Goal: Information Seeking & Learning: Learn about a topic

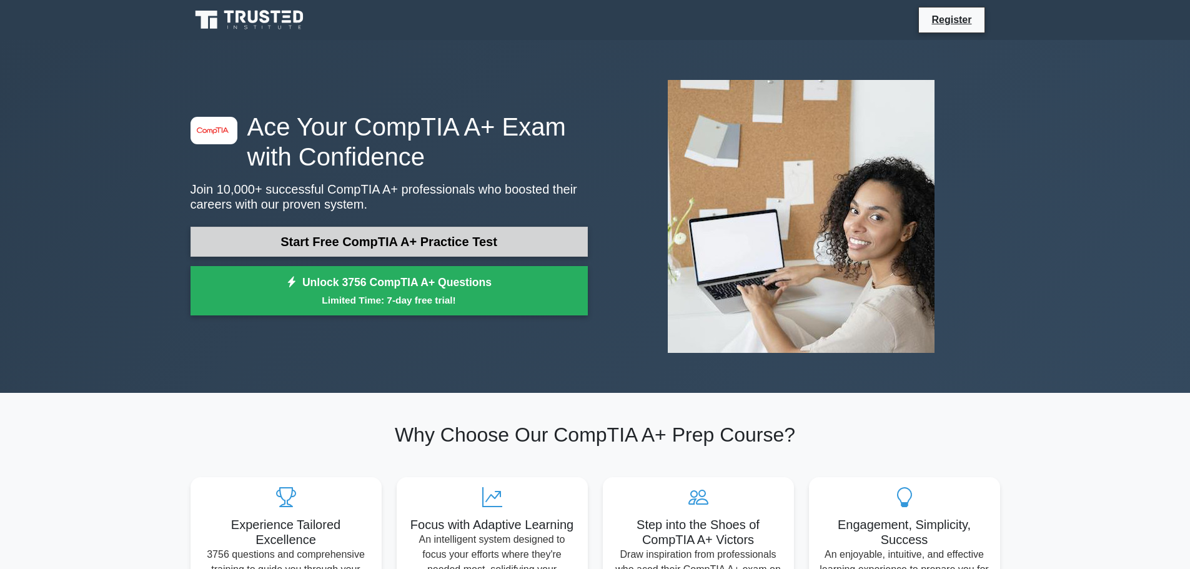
click at [455, 237] on link "Start Free CompTIA A+ Practice Test" at bounding box center [388, 242] width 397 height 30
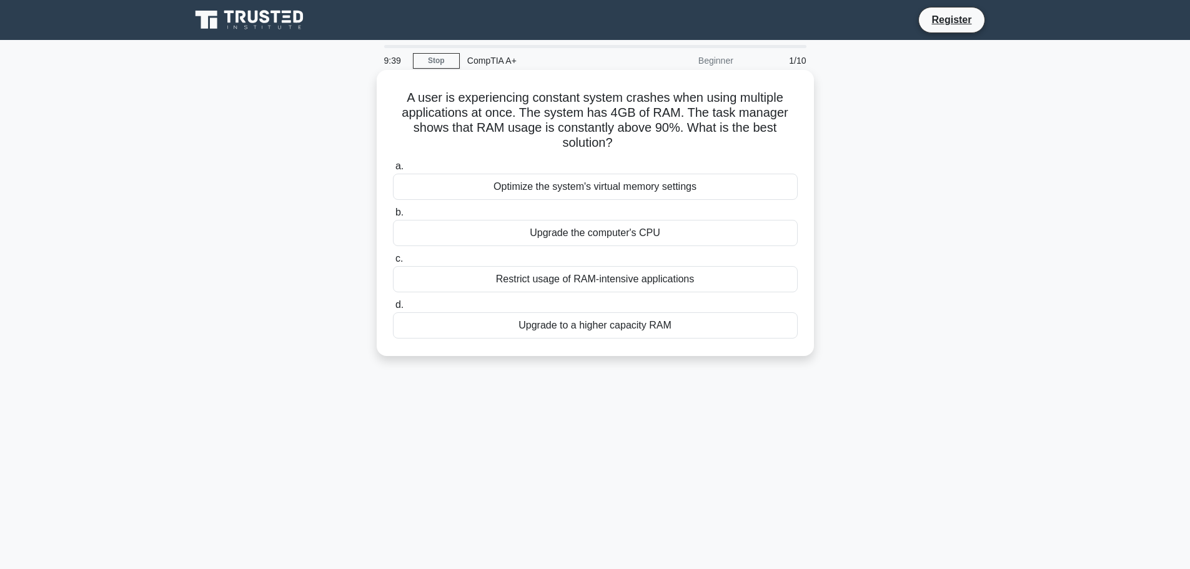
click at [608, 333] on div "Upgrade to a higher capacity RAM" at bounding box center [595, 325] width 405 height 26
click at [393, 309] on input "d. Upgrade to a higher capacity RAM" at bounding box center [393, 305] width 0 height 8
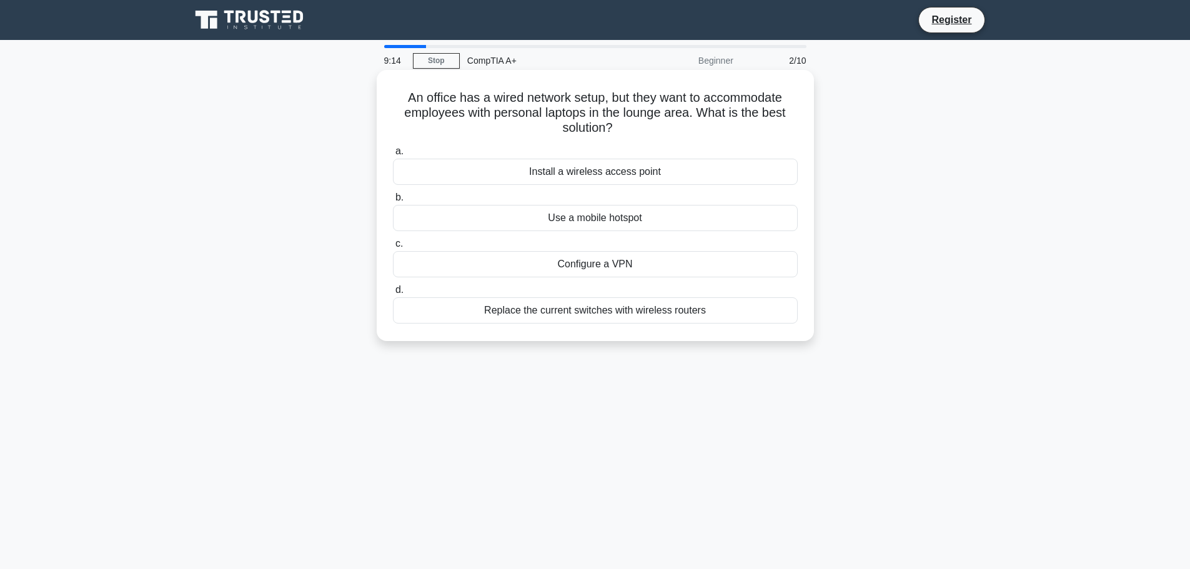
click at [630, 171] on div "Install a wireless access point" at bounding box center [595, 172] width 405 height 26
click at [393, 156] on input "a. Install a wireless access point" at bounding box center [393, 151] width 0 height 8
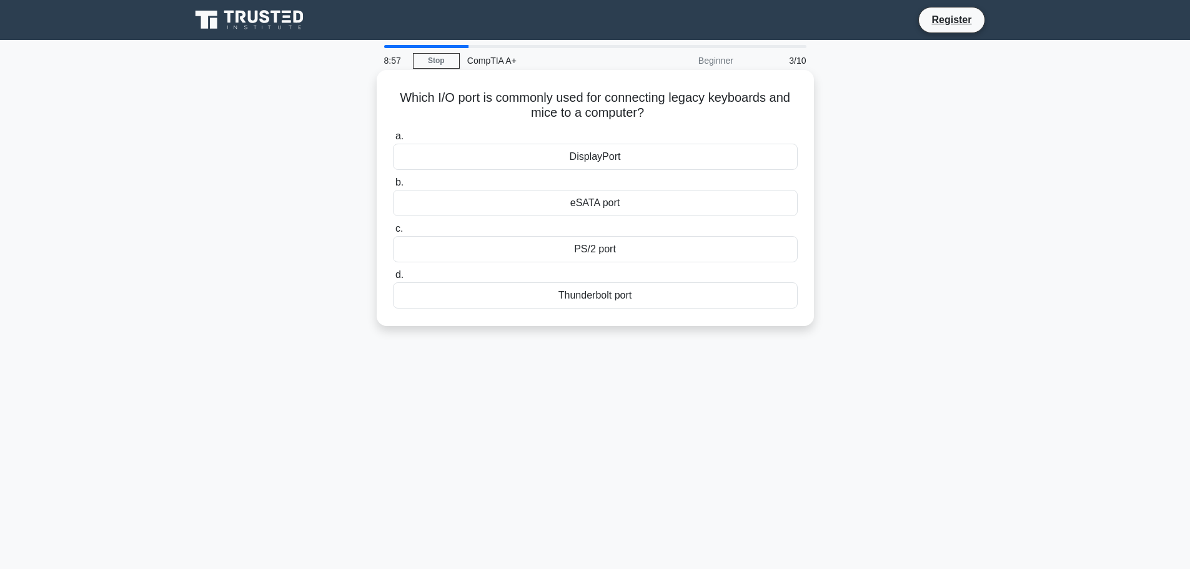
click at [618, 247] on div "PS/2 port" at bounding box center [595, 249] width 405 height 26
click at [393, 233] on input "c. PS/2 port" at bounding box center [393, 229] width 0 height 8
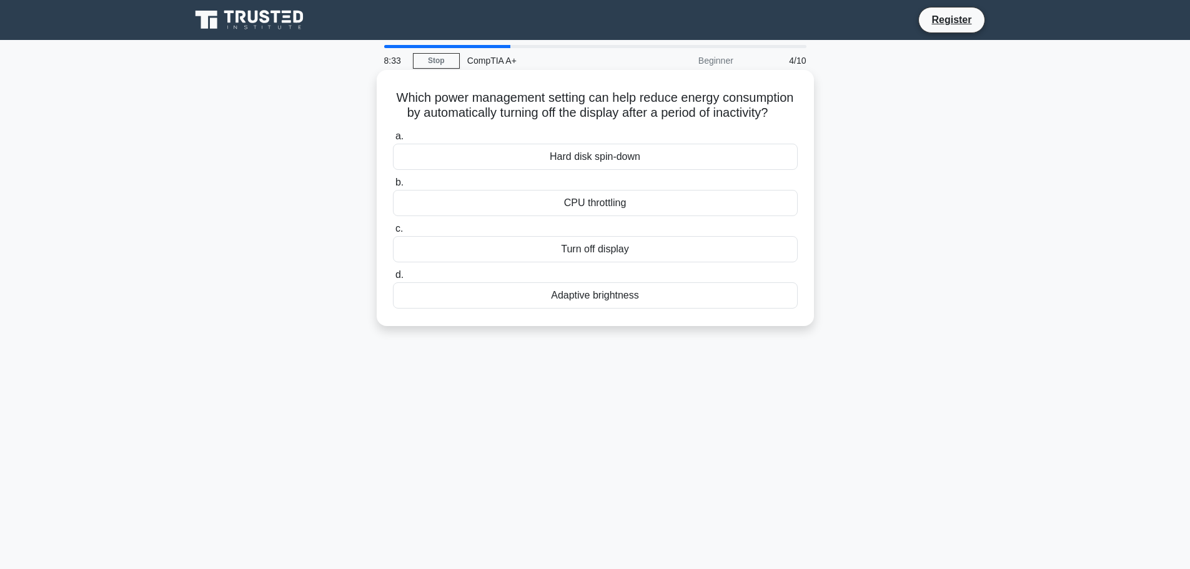
click at [625, 262] on div "Turn off display" at bounding box center [595, 249] width 405 height 26
click at [393, 233] on input "c. Turn off display" at bounding box center [393, 229] width 0 height 8
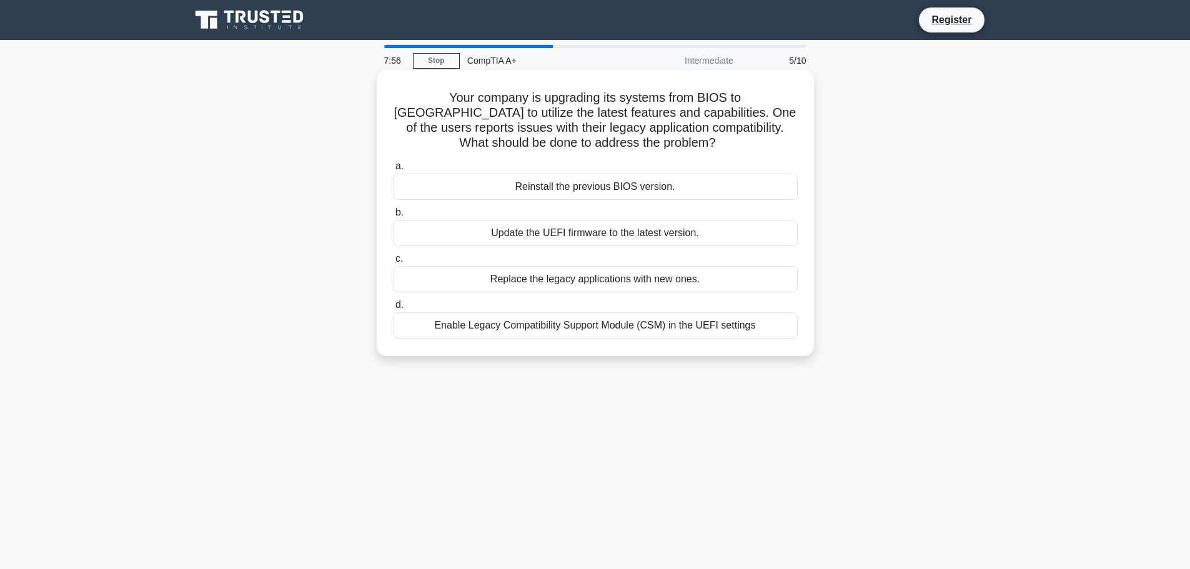
click at [691, 323] on div "Enable Legacy Compatibility Support Module (CSM) in the UEFI settings" at bounding box center [595, 325] width 405 height 26
click at [393, 309] on input "d. Enable Legacy Compatibility Support Module (CSM) in the UEFI settings" at bounding box center [393, 305] width 0 height 8
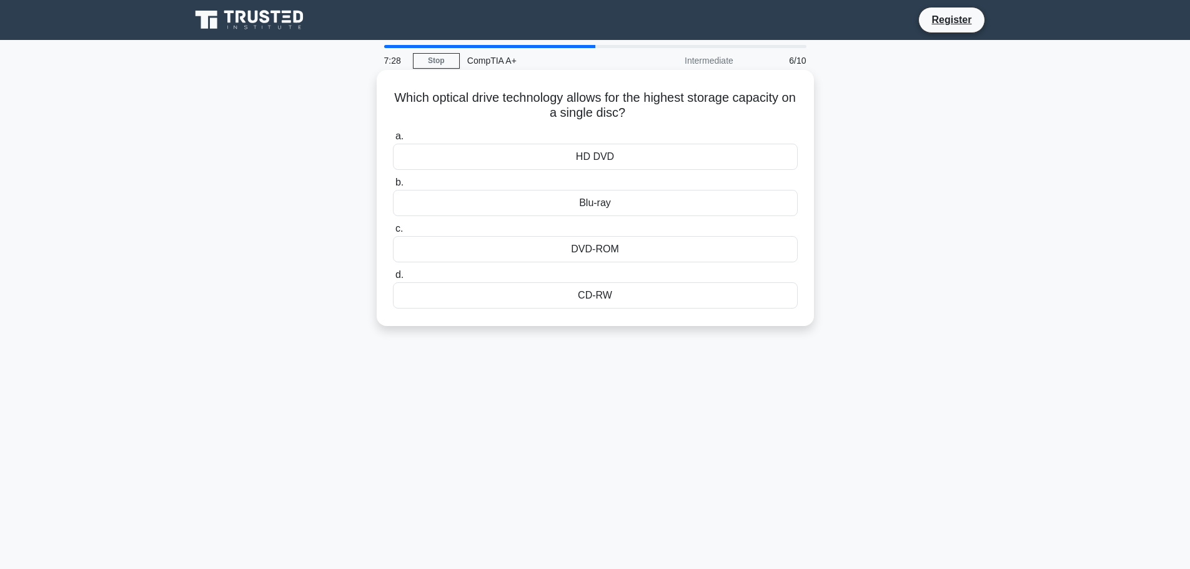
click at [616, 251] on div "DVD-ROM" at bounding box center [595, 249] width 405 height 26
click at [393, 233] on input "c. DVD-ROM" at bounding box center [393, 229] width 0 height 8
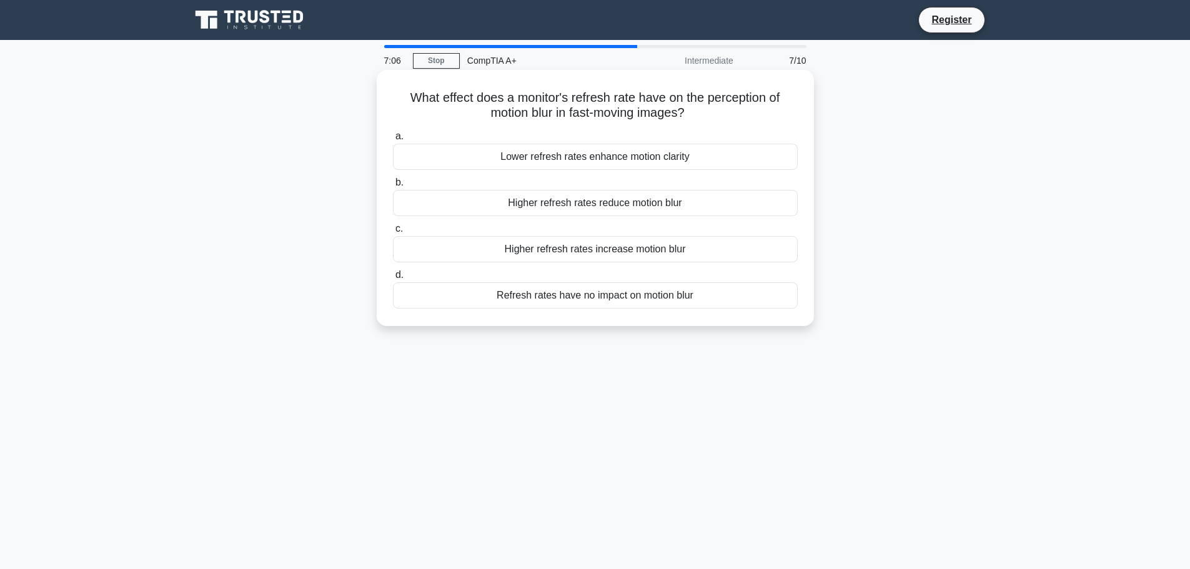
click at [645, 202] on div "Higher refresh rates reduce motion blur" at bounding box center [595, 203] width 405 height 26
click at [393, 187] on input "b. Higher refresh rates reduce motion blur" at bounding box center [393, 183] width 0 height 8
click at [639, 302] on div "Replace the CMOS battery" at bounding box center [595, 295] width 405 height 26
click at [393, 279] on input "d. Replace the CMOS battery" at bounding box center [393, 275] width 0 height 8
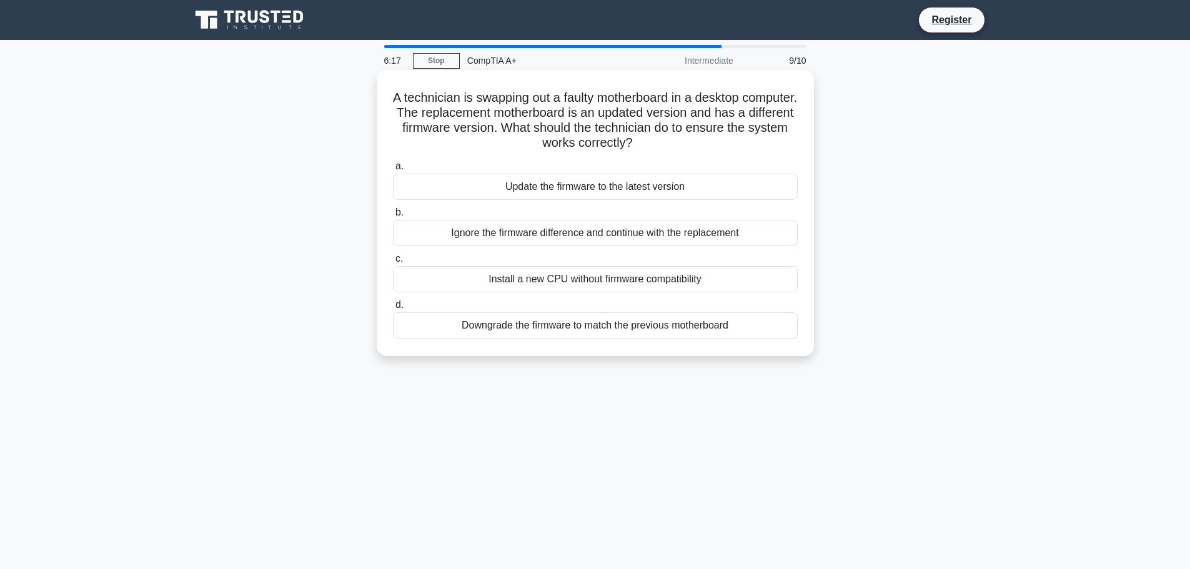
click at [658, 184] on div "Update the firmware to the latest version" at bounding box center [595, 187] width 405 height 26
click at [393, 171] on input "a. Update the firmware to the latest version" at bounding box center [393, 166] width 0 height 8
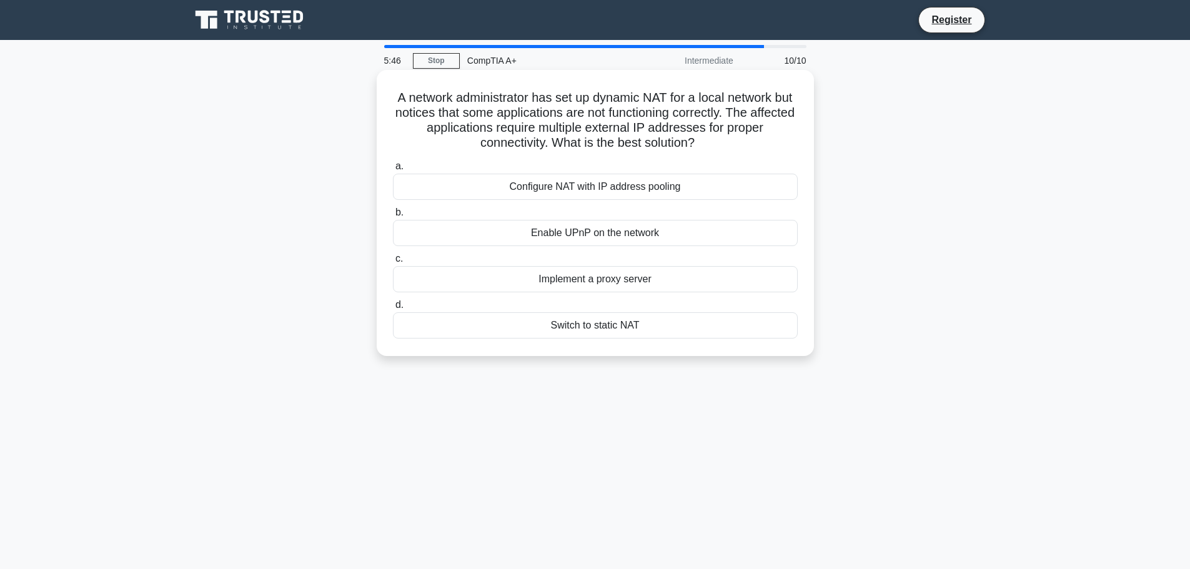
click at [618, 187] on div "Configure NAT with IP address pooling" at bounding box center [595, 187] width 405 height 26
click at [393, 171] on input "a. Configure NAT with IP address pooling" at bounding box center [393, 166] width 0 height 8
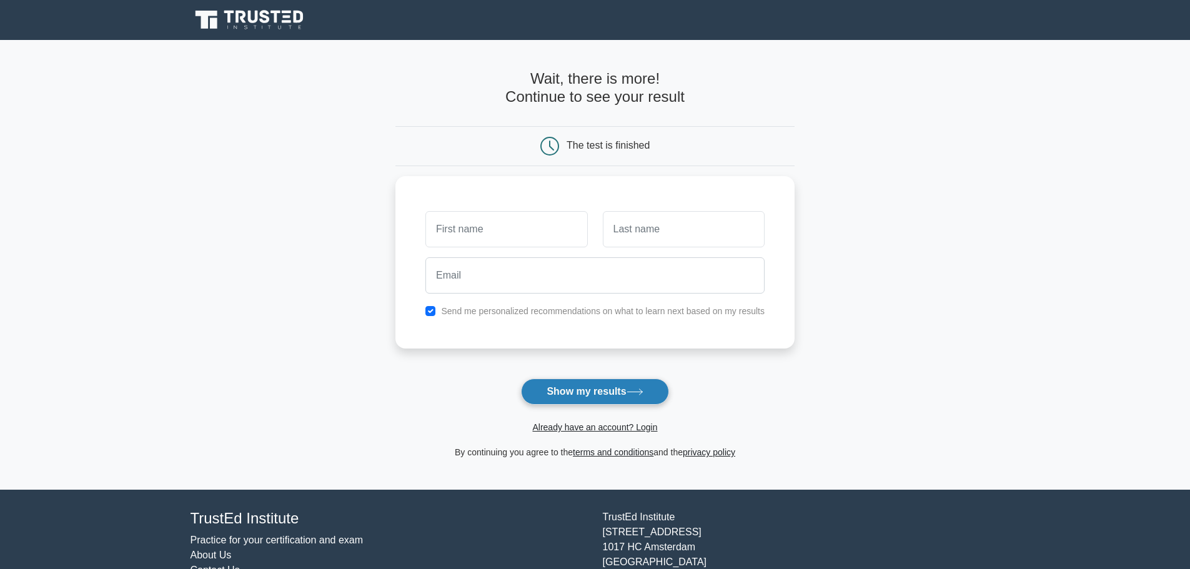
click at [635, 390] on icon at bounding box center [634, 391] width 17 height 7
type input "aegrer"
click at [690, 233] on input "text" at bounding box center [684, 226] width 162 height 36
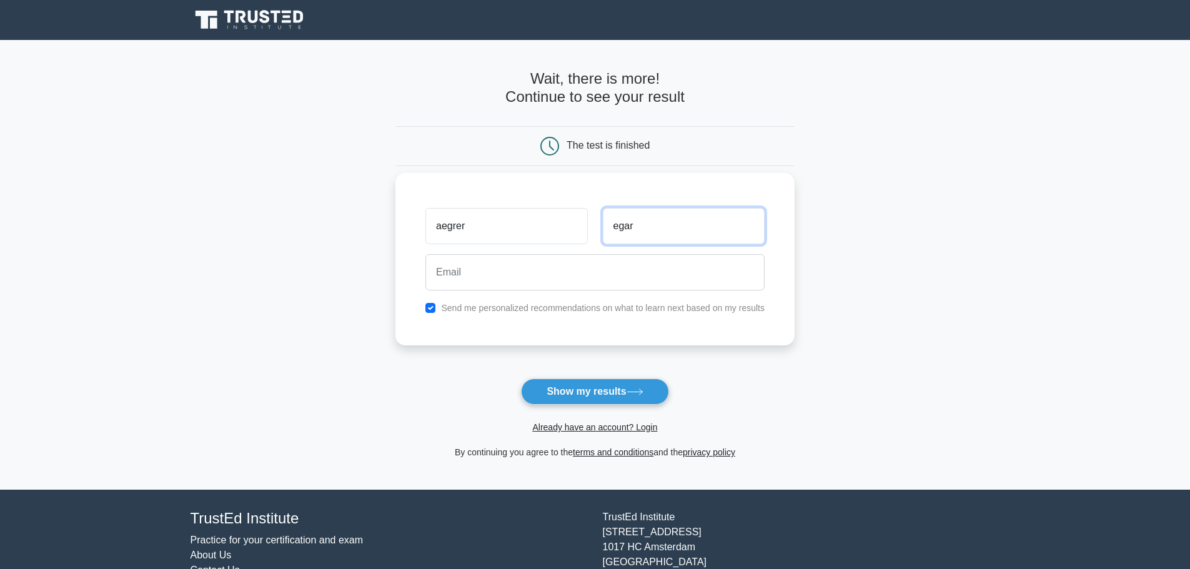
type input "egar"
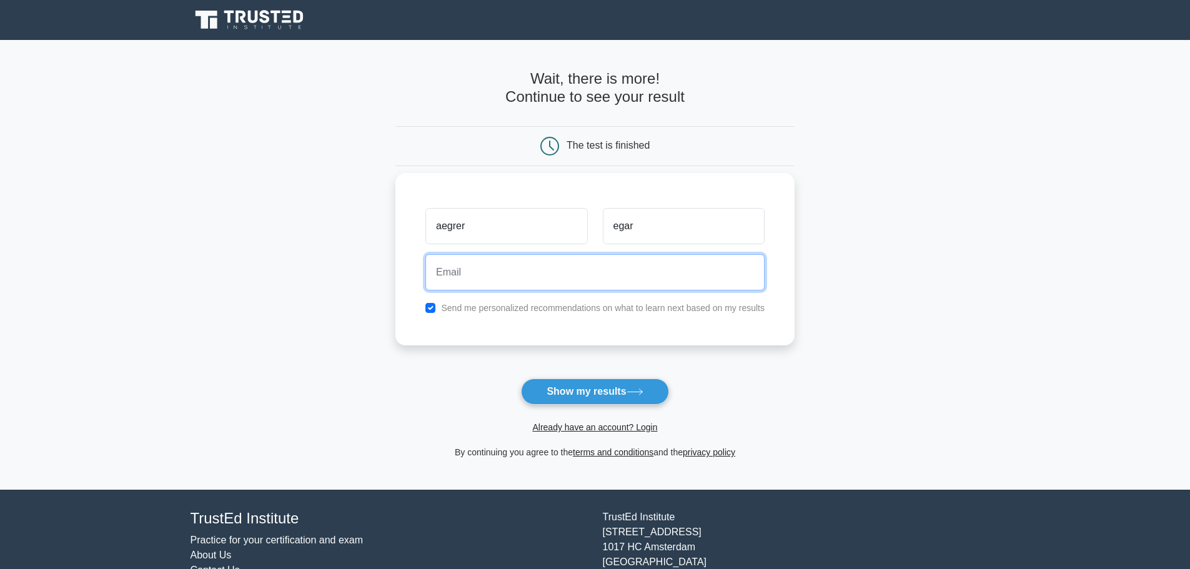
click at [541, 280] on input "email" at bounding box center [594, 272] width 339 height 36
type input "[EMAIL_ADDRESS][DOMAIN_NAME]"
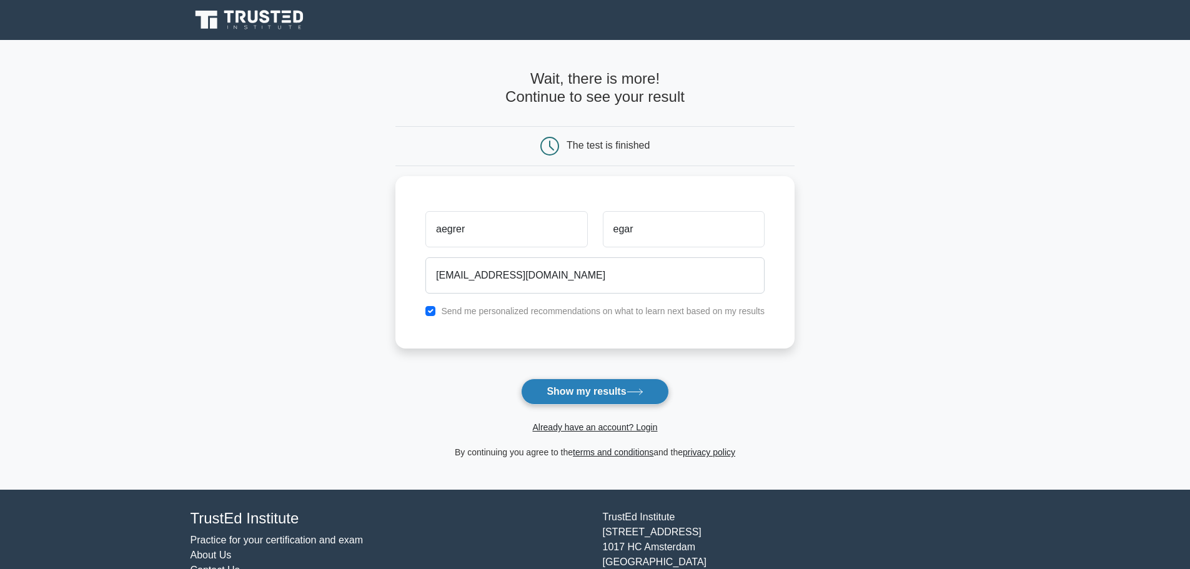
click at [581, 390] on button "Show my results" at bounding box center [594, 391] width 147 height 26
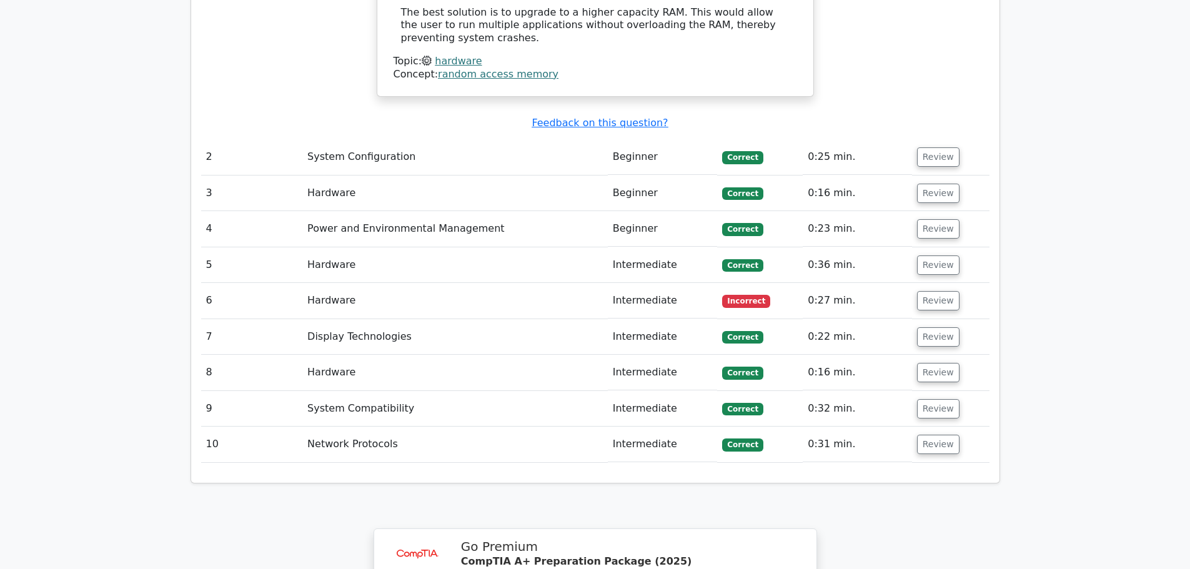
scroll to position [1312, 0]
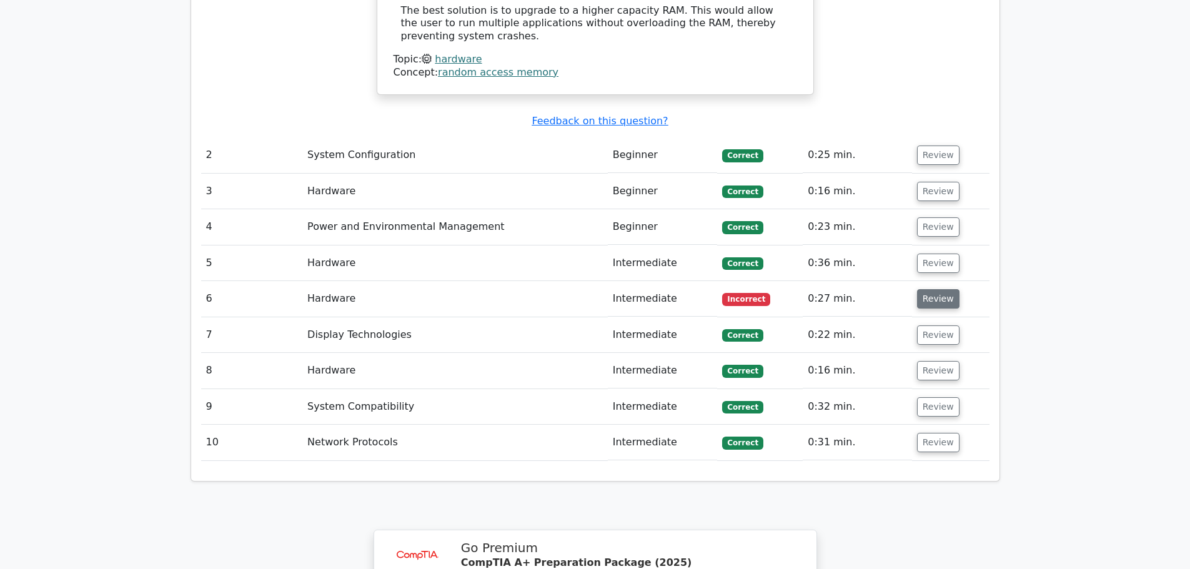
click at [921, 289] on button "Review" at bounding box center [938, 298] width 42 height 19
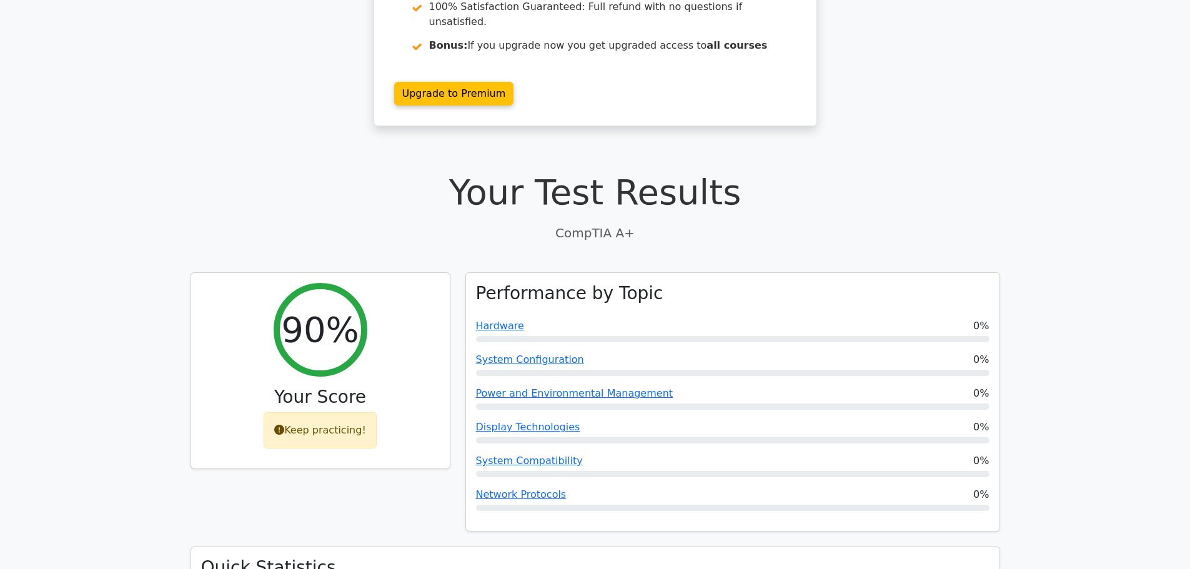
scroll to position [0, 0]
